Goal: Task Accomplishment & Management: Manage account settings

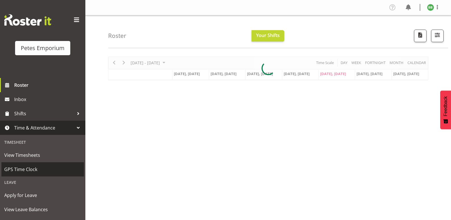
click at [24, 173] on span "GPS Time Clock" at bounding box center [42, 169] width 77 height 9
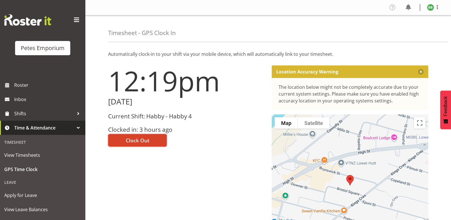
click at [134, 137] on span "Clock Out" at bounding box center [138, 139] width 24 height 7
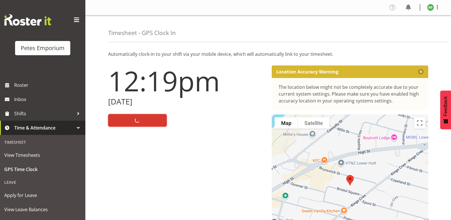
click at [428, 8] on img at bounding box center [430, 7] width 7 height 7
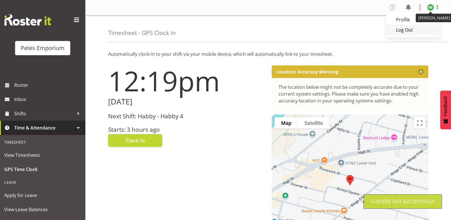
click at [402, 28] on link "Log Out" at bounding box center [413, 30] width 55 height 10
